Goal: Task Accomplishment & Management: Manage account settings

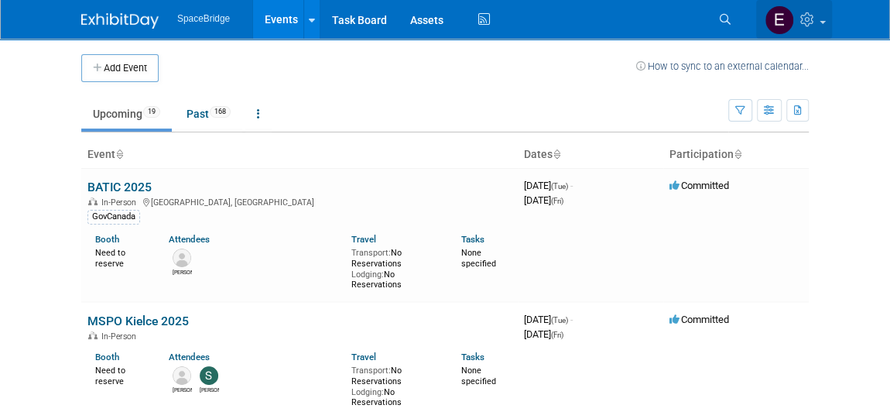
click at [820, 21] on span at bounding box center [822, 22] width 6 height 3
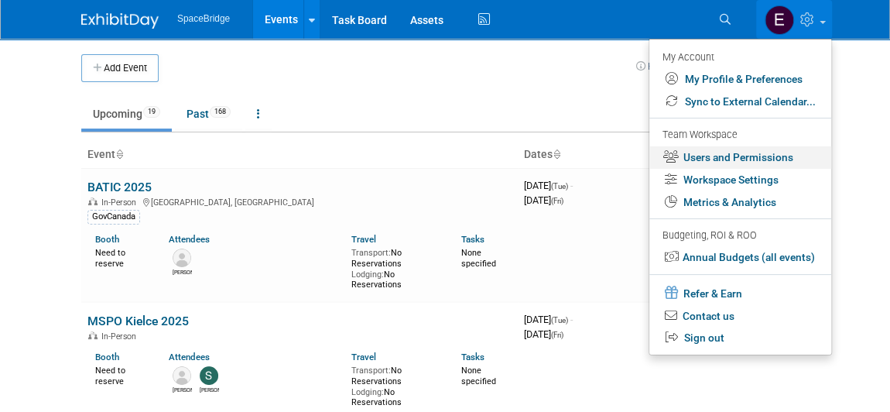
click at [726, 152] on link "Users and Permissions" at bounding box center [740, 157] width 182 height 22
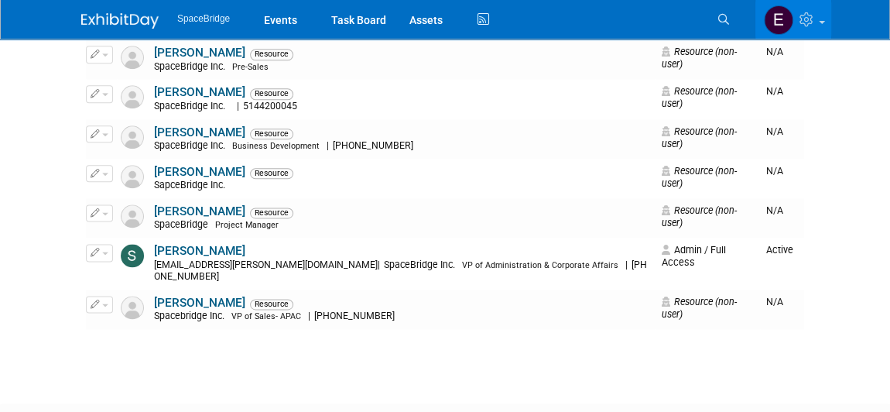
scroll to position [914, 0]
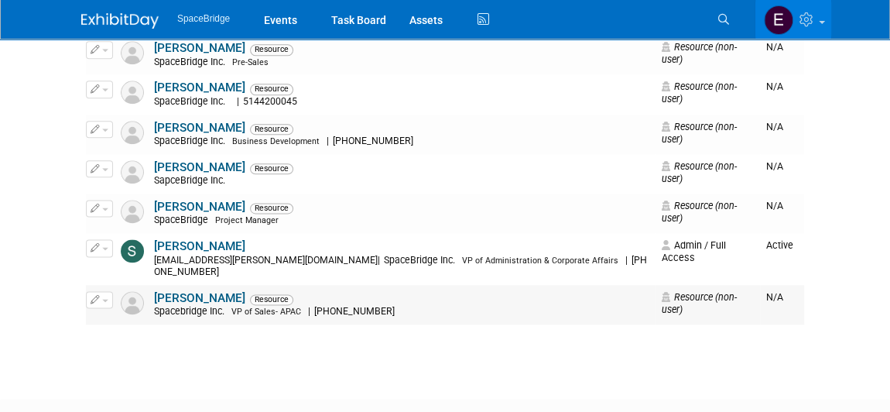
click at [173, 291] on link "Victor Yeung" at bounding box center [199, 298] width 91 height 14
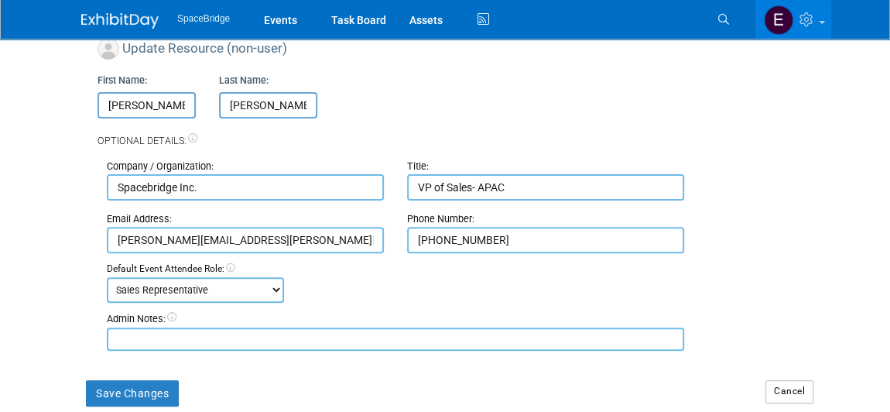
scroll to position [210, 0]
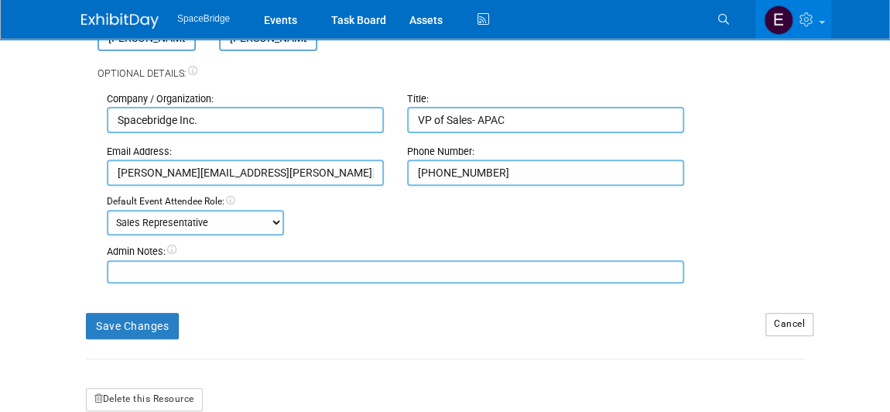
click at [155, 276] on textarea at bounding box center [395, 271] width 577 height 23
type textarea "Hong Yiu Yeung"
click at [128, 324] on button "Save Changes" at bounding box center [132, 326] width 93 height 26
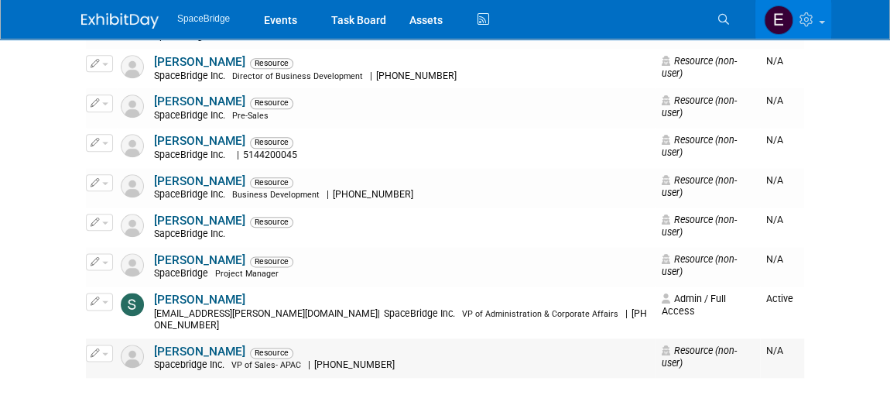
scroll to position [983, 0]
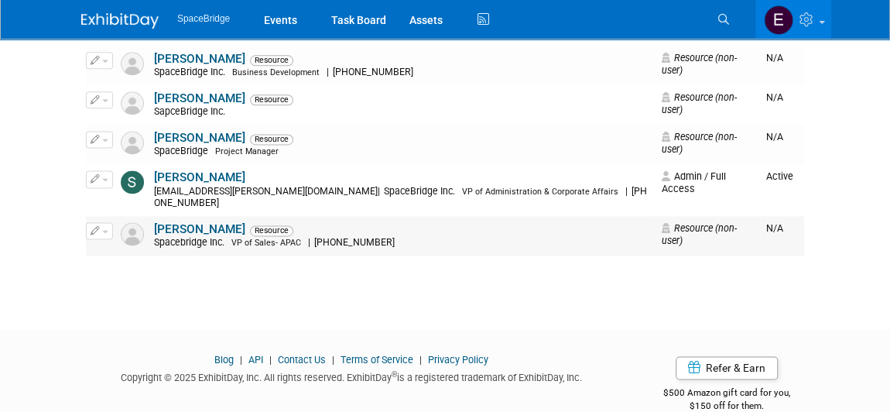
click at [178, 222] on link "[PERSON_NAME]" at bounding box center [199, 229] width 91 height 14
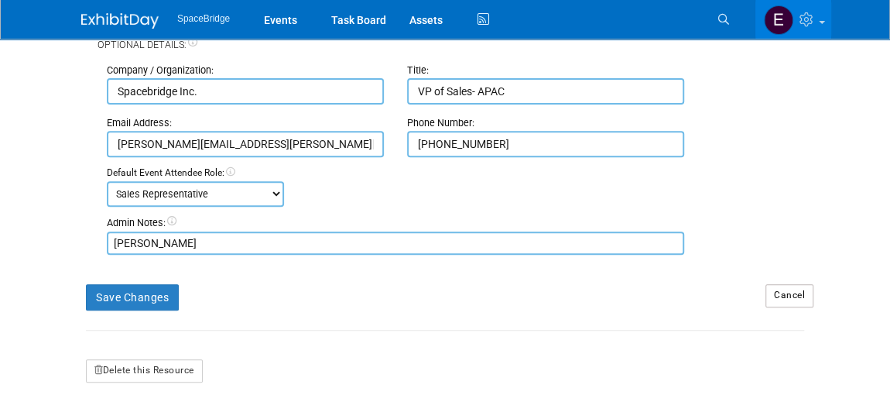
scroll to position [233, 0]
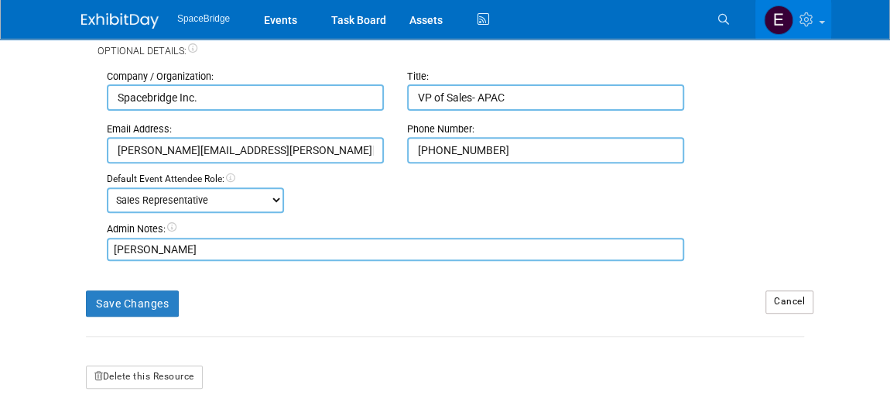
drag, startPoint x: 528, startPoint y: 100, endPoint x: 415, endPoint y: 102, distance: 113.0
click at [414, 101] on input "VP of Sales- APAC" at bounding box center [545, 97] width 277 height 26
drag, startPoint x: 497, startPoint y: 152, endPoint x: 405, endPoint y: 145, distance: 92.3
click at [405, 145] on div "Phone Number: [PHONE_NUMBER]" at bounding box center [545, 142] width 300 height 41
